Goal: Transaction & Acquisition: Download file/media

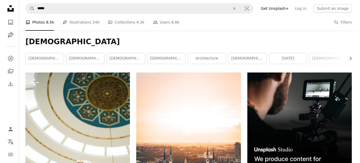
scroll to position [7158, 0]
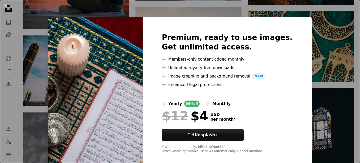
click at [155, 73] on div "Premium, ready to use images. Get unlimited access. A plus sign Members-only co…" at bounding box center [227, 93] width 169 height 153
click at [117, 72] on img at bounding box center [95, 93] width 94 height 153
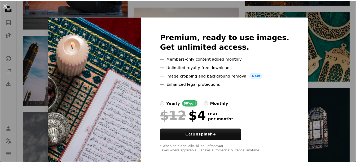
scroll to position [7, 0]
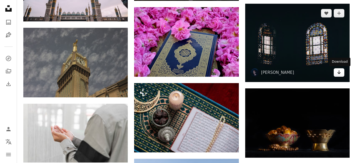
click at [341, 72] on link "Arrow pointing down" at bounding box center [339, 72] width 11 height 8
